Goal: Check status: Check status

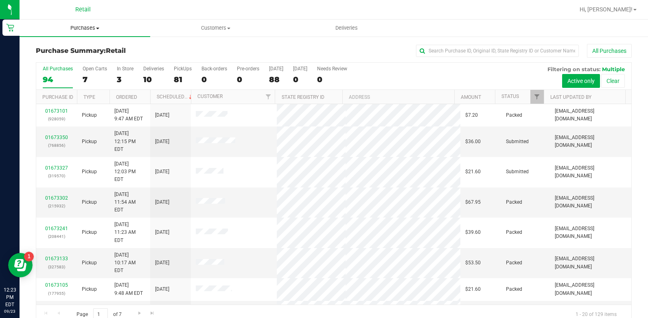
click at [93, 26] on span "Purchases" at bounding box center [85, 27] width 131 height 7
click at [72, 72] on li "All purchases" at bounding box center [85, 69] width 131 height 10
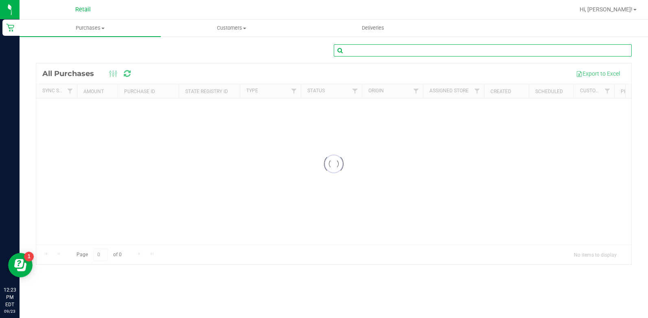
click at [448, 51] on input "text" at bounding box center [483, 50] width 298 height 12
type input "[PERSON_NAME]"
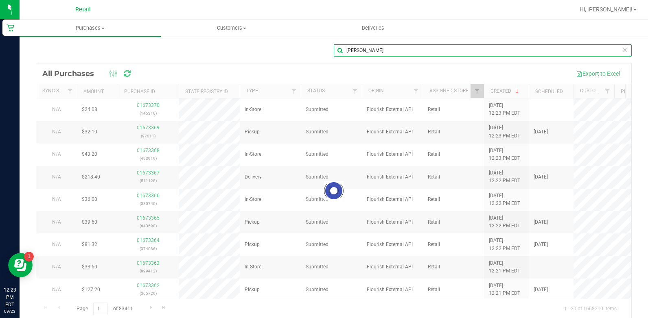
click at [394, 45] on input "[PERSON_NAME]" at bounding box center [483, 50] width 298 height 12
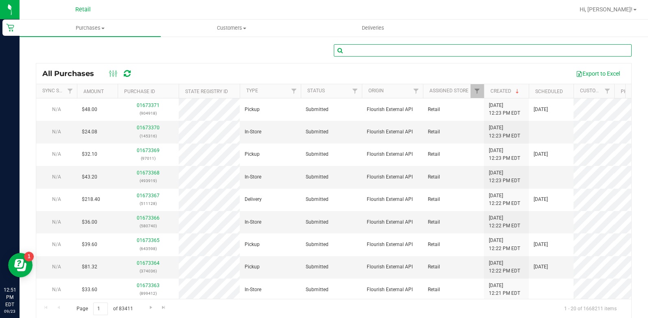
click at [366, 50] on input "text" at bounding box center [483, 50] width 298 height 12
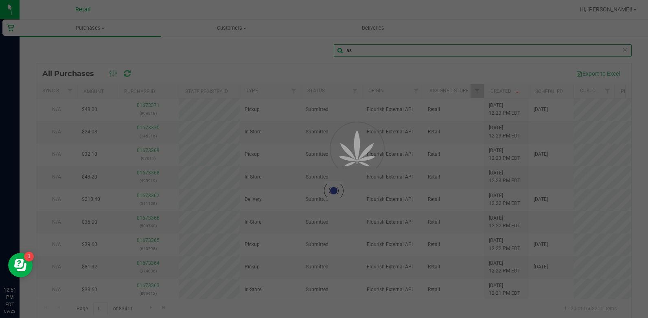
type input "a"
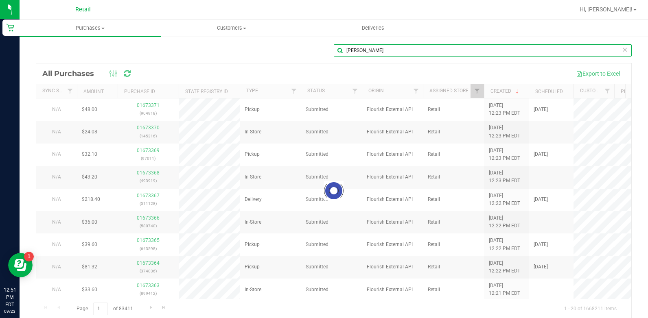
type input "[PERSON_NAME]"
